Goal: Information Seeking & Learning: Learn about a topic

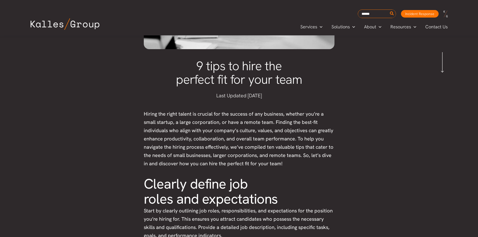
scroll to position [136, 0]
drag, startPoint x: 135, startPoint y: 112, endPoint x: 215, endPoint y: 120, distance: 80.7
click at [225, 122] on span "Hiring the right talent is crucial for the success of any business, whether you…" at bounding box center [239, 138] width 190 height 56
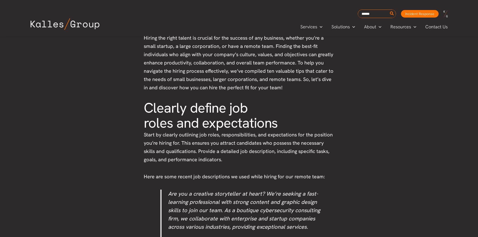
scroll to position [212, 0]
drag, startPoint x: 189, startPoint y: 143, endPoint x: 190, endPoint y: 145, distance: 2.6
click at [190, 145] on span "Start by clearly outlining job roles, responsibilities, and expectations for th…" at bounding box center [238, 146] width 189 height 31
click at [270, 161] on p "Start by clearly outlining job roles, responsibilities, and expectations for th…" at bounding box center [239, 146] width 191 height 33
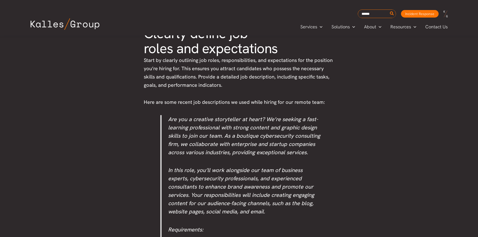
scroll to position [287, 0]
drag, startPoint x: 173, startPoint y: 103, endPoint x: 208, endPoint y: 101, distance: 35.4
click at [203, 101] on span "Here are some recent job descriptions we used while hiring for our remote team:" at bounding box center [234, 102] width 181 height 7
click at [253, 104] on span "Here are some recent job descriptions we used while hiring for our remote team:" at bounding box center [234, 102] width 181 height 7
drag, startPoint x: 228, startPoint y: 135, endPoint x: 230, endPoint y: 138, distance: 3.1
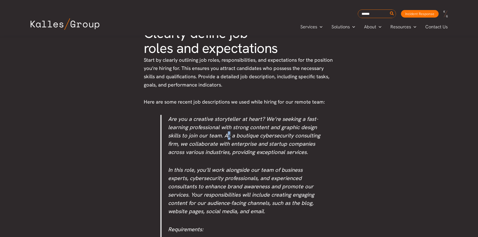
click at [230, 138] on span "Are you a creative storyteller at heart? We’re seeking a fast-learning professi…" at bounding box center [244, 135] width 152 height 40
click at [251, 152] on span "Are you a creative storyteller at heart? We’re seeking a fast-learning professi…" at bounding box center [244, 135] width 152 height 40
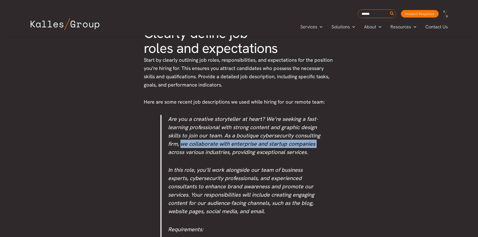
drag, startPoint x: 167, startPoint y: 148, endPoint x: 185, endPoint y: 146, distance: 18.2
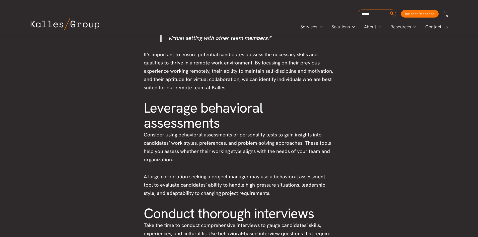
scroll to position [737, 0]
drag, startPoint x: 153, startPoint y: 181, endPoint x: 223, endPoint y: 183, distance: 70.5
click at [207, 181] on span "A large corporation seeking a project manager may use a behavioral assessment t…" at bounding box center [235, 184] width 182 height 23
click at [230, 184] on span "A large corporation seeking a project manager may use a behavioral assessment t…" at bounding box center [235, 184] width 182 height 23
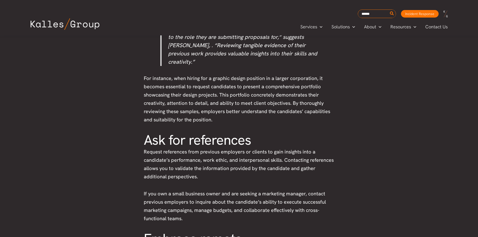
scroll to position [1188, 0]
click at [273, 148] on span "Request references from previous employers or clients to gain insights into a c…" at bounding box center [239, 163] width 190 height 31
click at [279, 148] on span "Request references from previous employers or clients to gain insights into a c…" at bounding box center [239, 163] width 190 height 31
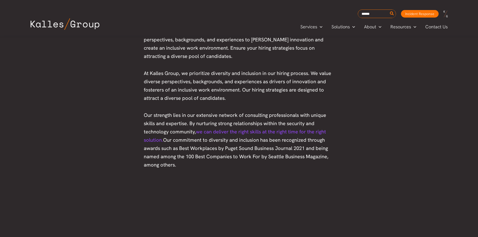
scroll to position [1513, 0]
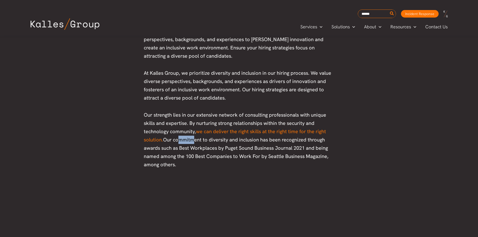
drag, startPoint x: 177, startPoint y: 123, endPoint x: 258, endPoint y: 134, distance: 81.8
click at [192, 123] on span "Our strength lies in our extensive network of consulting professionals with uni…" at bounding box center [236, 140] width 185 height 56
click at [306, 143] on span "Our strength lies in our extensive network of consulting professionals with uni…" at bounding box center [236, 140] width 185 height 56
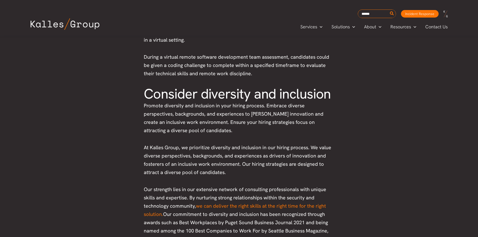
scroll to position [1439, 0]
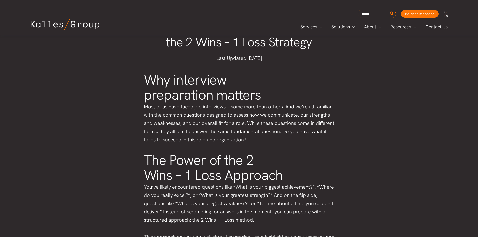
scroll to position [174, 0]
drag, startPoint x: 143, startPoint y: 107, endPoint x: 180, endPoint y: 105, distance: 37.0
drag, startPoint x: 231, startPoint y: 105, endPoint x: 245, endPoint y: 105, distance: 13.3
click at [233, 105] on p "Most of us have faced job interviews—some more than others. And we’re all famil…" at bounding box center [239, 122] width 191 height 41
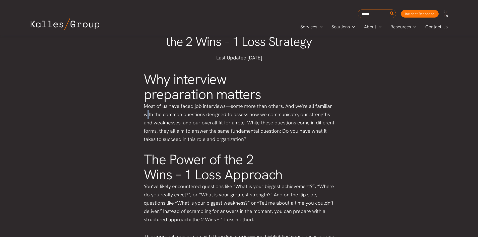
drag, startPoint x: 146, startPoint y: 115, endPoint x: 168, endPoint y: 115, distance: 21.3
click at [153, 114] on p "Most of us have faced job interviews—some more than others. And we’re all famil…" at bounding box center [239, 122] width 191 height 41
drag, startPoint x: 168, startPoint y: 115, endPoint x: 260, endPoint y: 119, distance: 92.2
click at [254, 119] on p "Most of us have faced job interviews—some more than others. And we’re all famil…" at bounding box center [239, 122] width 191 height 41
click at [299, 119] on p "Most of us have faced job interviews—some more than others. And we’re all famil…" at bounding box center [239, 122] width 191 height 41
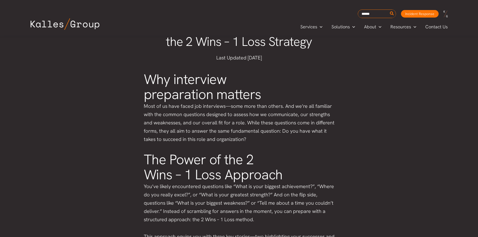
drag, startPoint x: 281, startPoint y: 128, endPoint x: 283, endPoint y: 138, distance: 9.4
click at [282, 133] on p "Most of us have faced job interviews—some more than others. And we’re all famil…" at bounding box center [239, 122] width 191 height 41
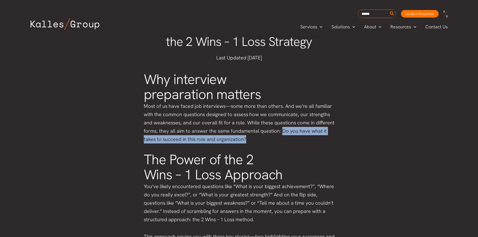
click at [283, 138] on p "Most of us have faced job interviews—some more than others. And we’re all famil…" at bounding box center [239, 122] width 191 height 41
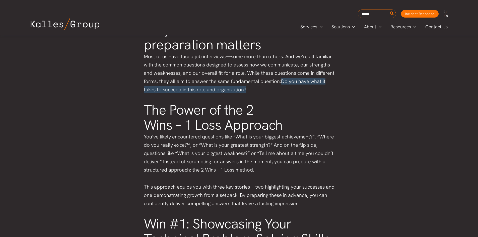
scroll to position [224, 0]
drag, startPoint x: 140, startPoint y: 135, endPoint x: 158, endPoint y: 136, distance: 18.8
click at [172, 141] on p "You’ve likely encountered questions like “What is your biggest achievement?”, “…" at bounding box center [239, 153] width 191 height 41
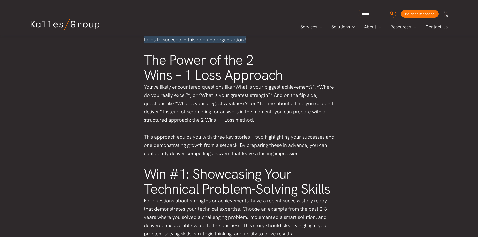
scroll to position [274, 0]
drag, startPoint x: 152, startPoint y: 120, endPoint x: 202, endPoint y: 120, distance: 49.7
click at [202, 120] on p "You’ve likely encountered questions like “What is your biggest achievement?”, “…" at bounding box center [239, 103] width 191 height 41
click at [213, 122] on p "You’ve likely encountered questions like “What is your biggest achievement?”, “…" at bounding box center [239, 103] width 191 height 41
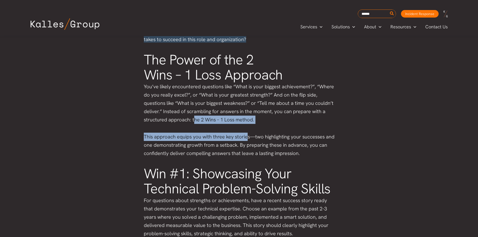
drag, startPoint x: 193, startPoint y: 119, endPoint x: 249, endPoint y: 125, distance: 56.2
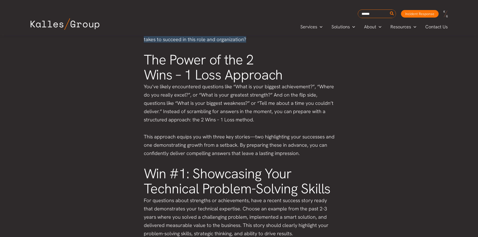
drag, startPoint x: 192, startPoint y: 120, endPoint x: 254, endPoint y: 120, distance: 62.0
click at [254, 120] on p "You’ve likely encountered questions like “What is your biggest achievement?”, “…" at bounding box center [239, 103] width 191 height 41
drag, startPoint x: 244, startPoint y: 120, endPoint x: 205, endPoint y: 122, distance: 39.7
click at [205, 122] on p "You’ve likely encountered questions like “What is your biggest achievement?”, “…" at bounding box center [239, 103] width 191 height 41
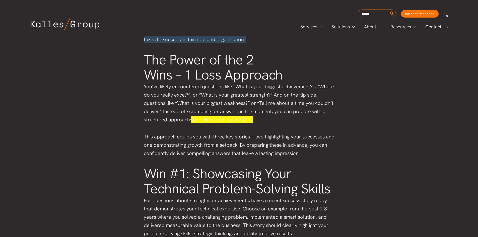
click at [185, 146] on p "This approach equips you with three key stories—two highlighting your successes…" at bounding box center [239, 145] width 191 height 25
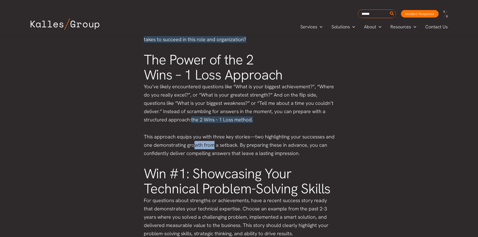
drag, startPoint x: 194, startPoint y: 144, endPoint x: 235, endPoint y: 145, distance: 41.2
click at [220, 145] on p "This approach equips you with three key stories—two highlighting your successes…" at bounding box center [239, 145] width 191 height 25
click at [250, 145] on p "This approach equips you with three key stories—two highlighting your successes…" at bounding box center [239, 145] width 191 height 25
drag, startPoint x: 238, startPoint y: 146, endPoint x: 289, endPoint y: 152, distance: 50.5
click at [252, 148] on p "This approach equips you with three key stories—two highlighting your successes…" at bounding box center [239, 145] width 191 height 25
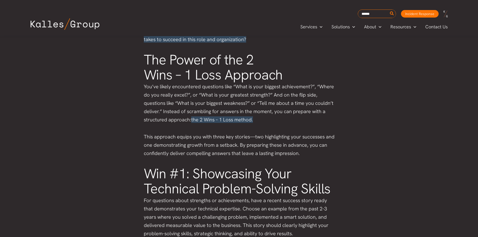
click at [296, 154] on p "This approach equips you with three key stories—two highlighting your successes…" at bounding box center [239, 145] width 191 height 25
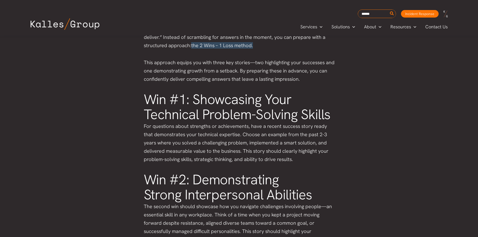
scroll to position [348, 0]
drag, startPoint x: 247, startPoint y: 133, endPoint x: 274, endPoint y: 138, distance: 26.8
click at [274, 138] on p "For questions about strengths or achievements, have a recent success story read…" at bounding box center [239, 142] width 191 height 41
click at [303, 141] on p "For questions about strengths or achievements, have a recent success story read…" at bounding box center [239, 142] width 191 height 41
drag, startPoint x: 164, startPoint y: 143, endPoint x: 196, endPoint y: 144, distance: 32.1
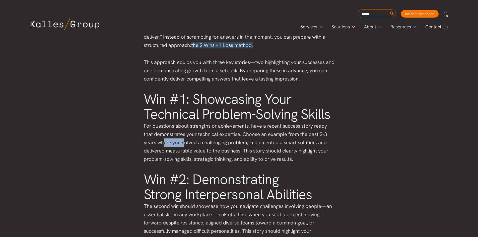
click at [192, 143] on p "For questions about strengths or achievements, have a recent success story read…" at bounding box center [239, 142] width 191 height 41
click at [235, 147] on p "For questions about strengths or achievements, have a recent success story read…" at bounding box center [239, 142] width 191 height 41
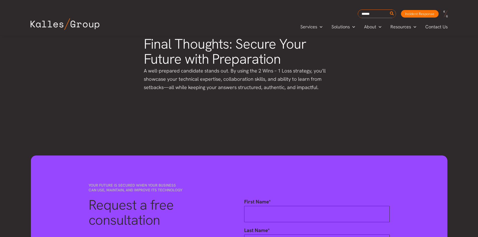
scroll to position [774, 0]
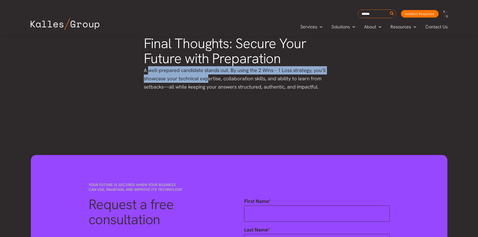
drag, startPoint x: 149, startPoint y: 71, endPoint x: 224, endPoint y: 83, distance: 76.2
click at [212, 79] on p "A well-prepared candidate stands out. By using the 2 Wins – 1 Loss strategy, yo…" at bounding box center [239, 78] width 191 height 25
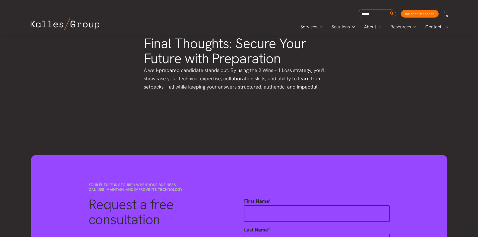
click at [242, 89] on p "A well-prepared candidate stands out. By using the 2 Wins – 1 Loss strategy, yo…" at bounding box center [239, 78] width 191 height 25
drag, startPoint x: 234, startPoint y: 68, endPoint x: 275, endPoint y: 73, distance: 41.4
click at [269, 72] on p "A well-prepared candidate stands out. By using the 2 Wins – 1 Loss strategy, yo…" at bounding box center [239, 78] width 191 height 25
click at [301, 76] on p "A well-prepared candidate stands out. By using the 2 Wins – 1 Loss strategy, yo…" at bounding box center [239, 78] width 191 height 25
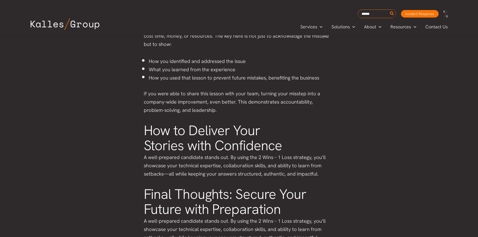
scroll to position [608, 0]
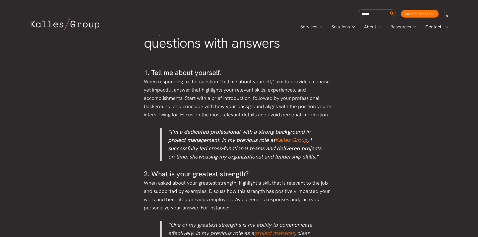
scroll to position [306, 0]
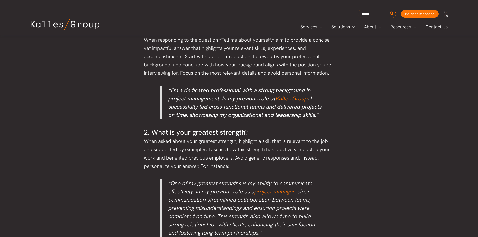
click at [315, 147] on p "When asked about your greatest strength, highlight a skill that is relevant to …" at bounding box center [239, 153] width 191 height 33
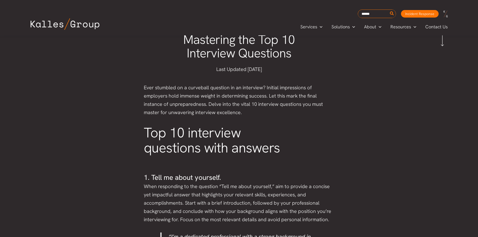
click at [181, 112] on p "Ever stumbled on a curveball question in an interview? Initial impressions of e…" at bounding box center [239, 100] width 191 height 33
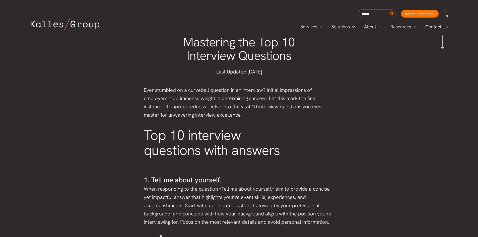
click at [213, 197] on p "When responding to the question “Tell me about yourself,” aim to provide a conc…" at bounding box center [239, 205] width 191 height 41
click at [213, 196] on p "When responding to the question “Tell me about yourself,” aim to provide a conc…" at bounding box center [239, 205] width 191 height 41
drag, startPoint x: 214, startPoint y: 194, endPoint x: 220, endPoint y: 191, distance: 6.7
click at [214, 194] on p "When responding to the question “Tell me about yourself,” aim to provide a conc…" at bounding box center [239, 205] width 191 height 41
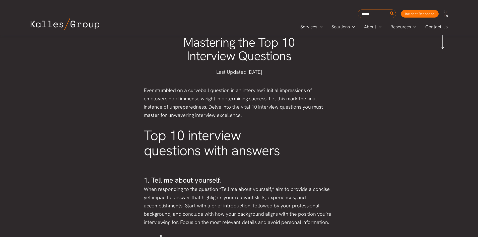
click at [237, 189] on p "When responding to the question “Tell me about yourself,” aim to provide a conc…" at bounding box center [239, 205] width 191 height 41
click at [265, 184] on h3 "1. Tell me about yourself." at bounding box center [239, 180] width 191 height 10
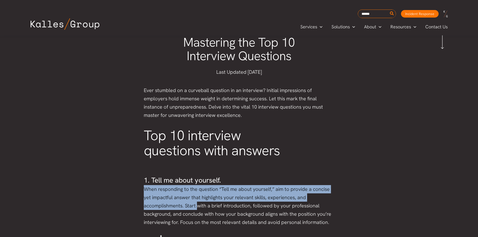
drag, startPoint x: 141, startPoint y: 189, endPoint x: 198, endPoint y: 207, distance: 59.1
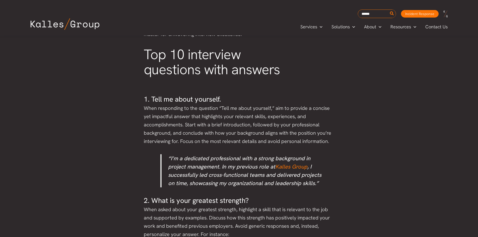
scroll to position [241, 0]
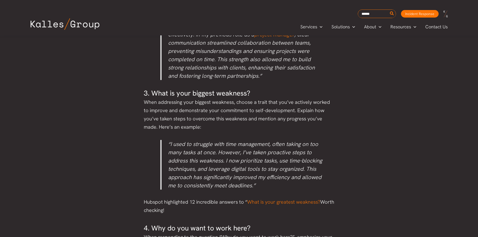
scroll to position [466, 0]
drag, startPoint x: 171, startPoint y: 143, endPoint x: 283, endPoint y: 144, distance: 111.7
click at [277, 144] on p "“I used to struggle with time management, often taking on too many tasks at onc…" at bounding box center [245, 165] width 154 height 50
click at [296, 144] on p "“I used to struggle with time management, often taking on too many tasks at onc…" at bounding box center [245, 165] width 154 height 50
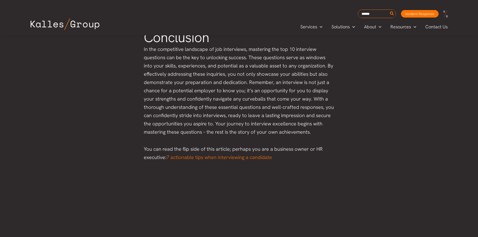
scroll to position [1494, 0]
